Goal: Task Accomplishment & Management: Manage account settings

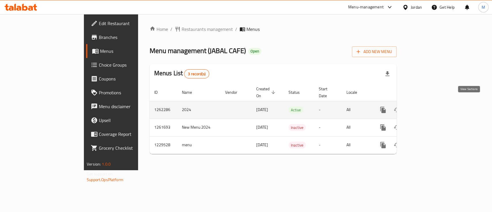
click at [432, 103] on link "enhanced table" at bounding box center [425, 110] width 14 height 14
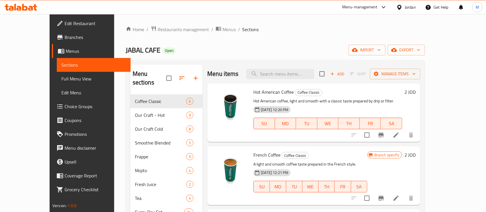
scroll to position [81, 0]
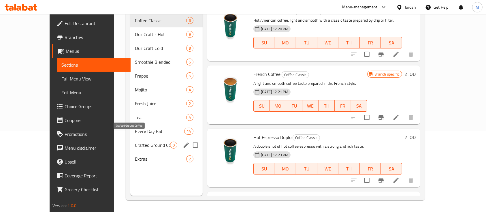
click at [145, 142] on span "Crafted Ground Coffee" at bounding box center [152, 145] width 35 height 7
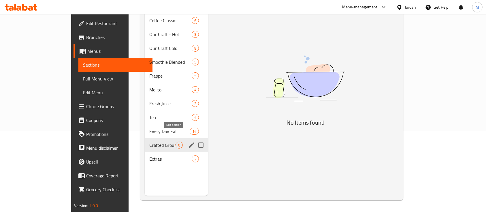
click at [188, 142] on icon "edit" at bounding box center [191, 145] width 7 height 7
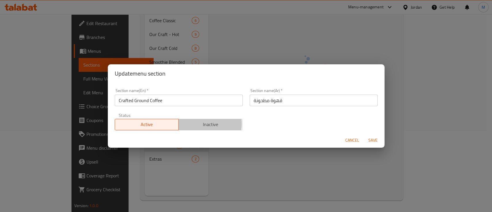
click at [200, 124] on span "Inactive" at bounding box center [210, 124] width 59 height 8
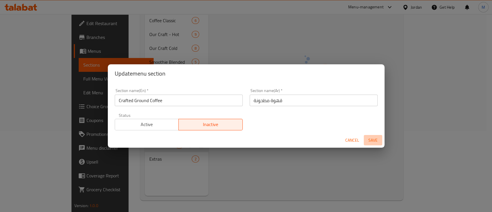
click at [372, 142] on span "Save" at bounding box center [373, 140] width 14 height 7
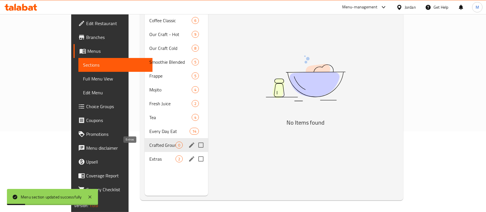
click at [149, 155] on span "Extras" at bounding box center [162, 158] width 26 height 7
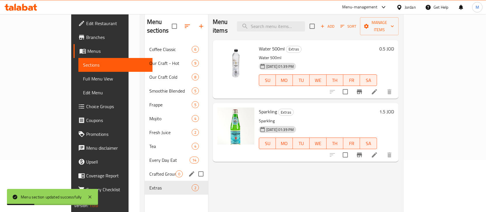
scroll to position [51, 0]
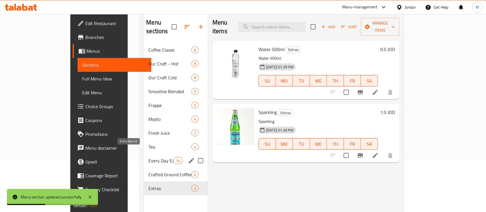
click at [149, 157] on span "Every Day Eat" at bounding box center [161, 160] width 25 height 7
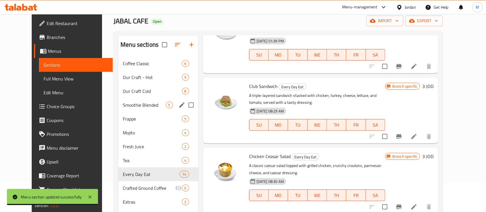
scroll to position [28, 0]
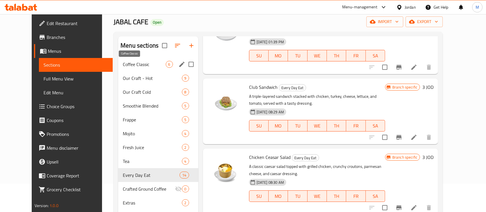
click at [139, 65] on span "Coffee Classic" at bounding box center [144, 64] width 43 height 7
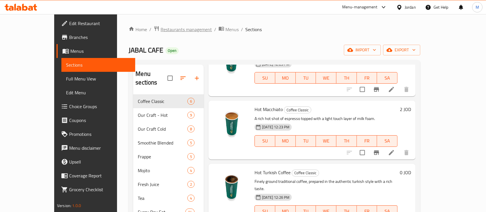
click at [161, 31] on span "Restaurants management" at bounding box center [186, 29] width 51 height 7
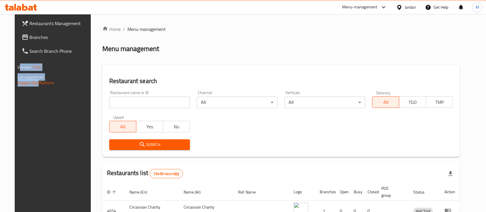
drag, startPoint x: 25, startPoint y: 135, endPoint x: 54, endPoint y: -47, distance: 184.0
click at [54, 0] on html "​ Menu-management Jordan Get Help M Restaurants Management Branches Search Bran…" at bounding box center [243, 106] width 486 height 212
click at [355, 9] on div "Menu-management" at bounding box center [359, 7] width 35 height 7
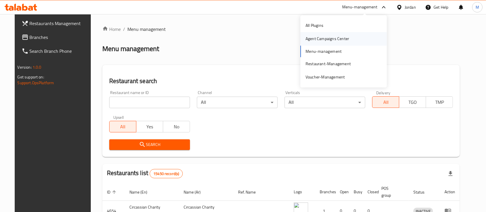
click at [341, 40] on div "Agent Campaigns Center" at bounding box center [328, 39] width 44 height 6
